Goal: Check status

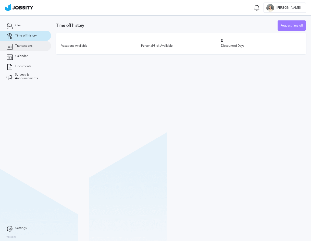
click at [27, 44] on link "Transactions" at bounding box center [25, 46] width 51 height 10
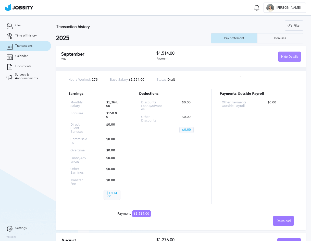
click at [286, 54] on div "Hide Details" at bounding box center [289, 57] width 22 height 10
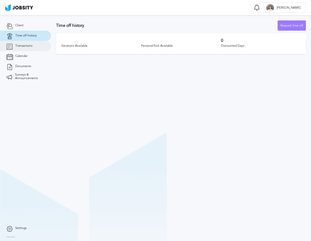
click at [35, 47] on link "Transactions" at bounding box center [25, 46] width 51 height 10
